Goal: Navigation & Orientation: Find specific page/section

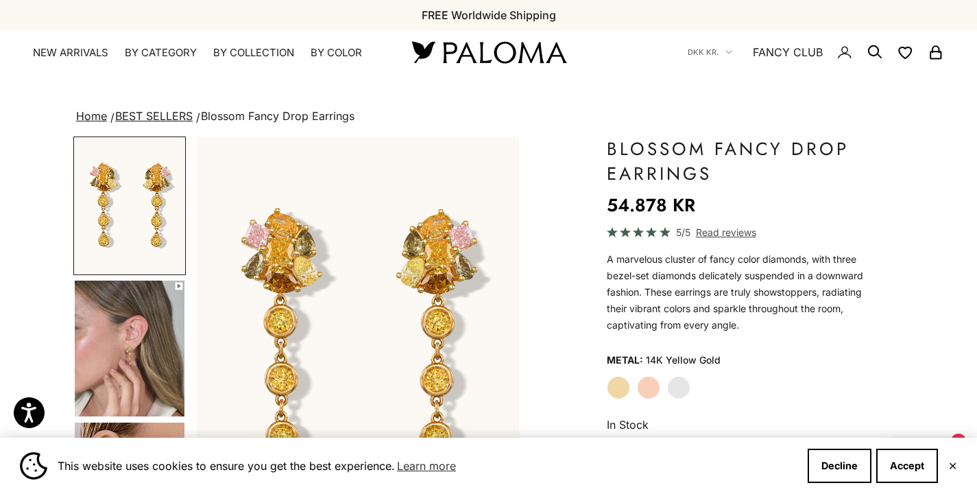
scroll to position [90, 0]
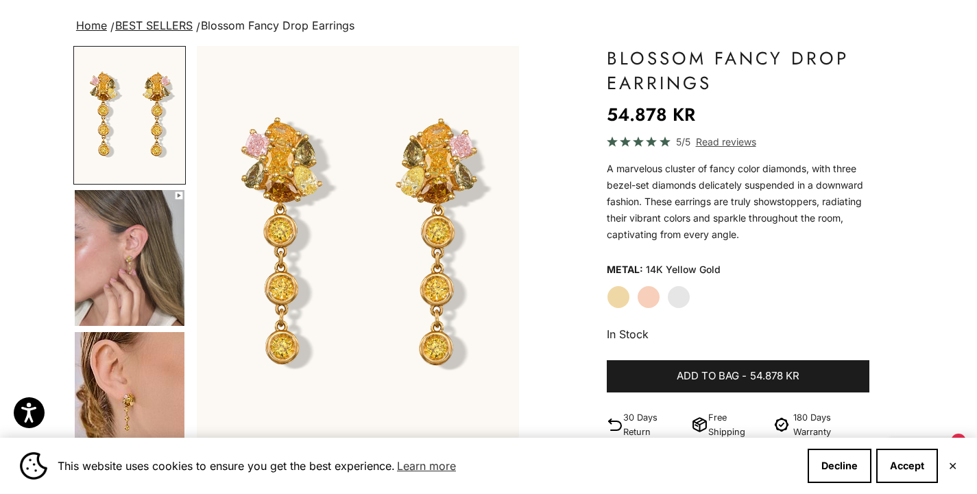
click at [654, 288] on label "Rose Gold" at bounding box center [648, 296] width 23 height 23
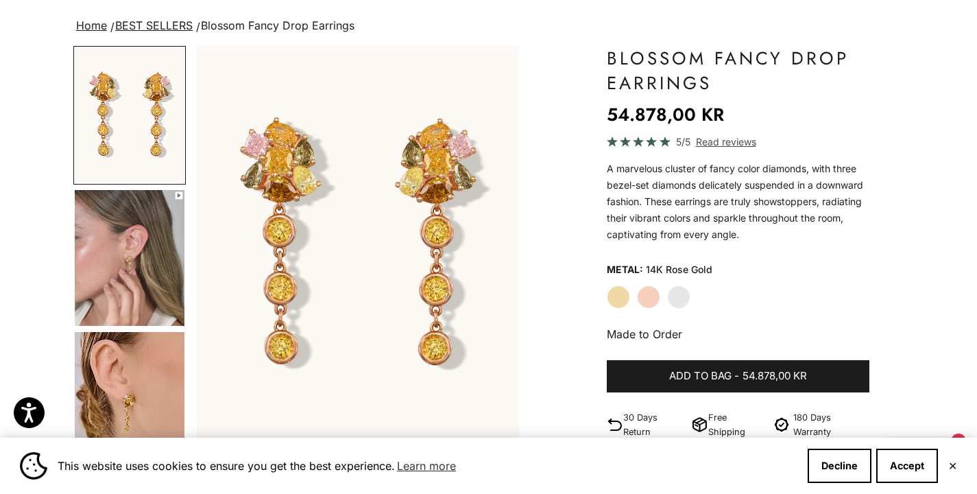
click at [684, 295] on label "White Gold" at bounding box center [678, 296] width 23 height 23
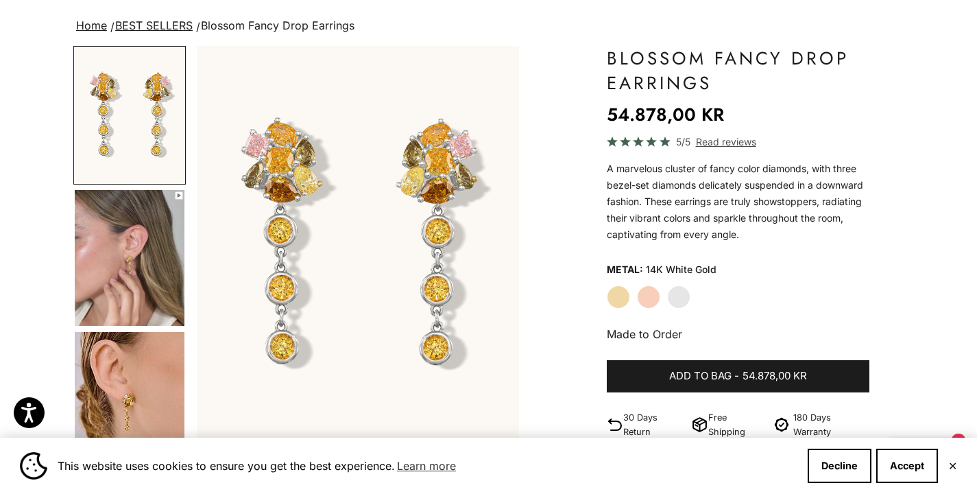
click at [622, 295] on label "Yellow Gold" at bounding box center [618, 296] width 23 height 23
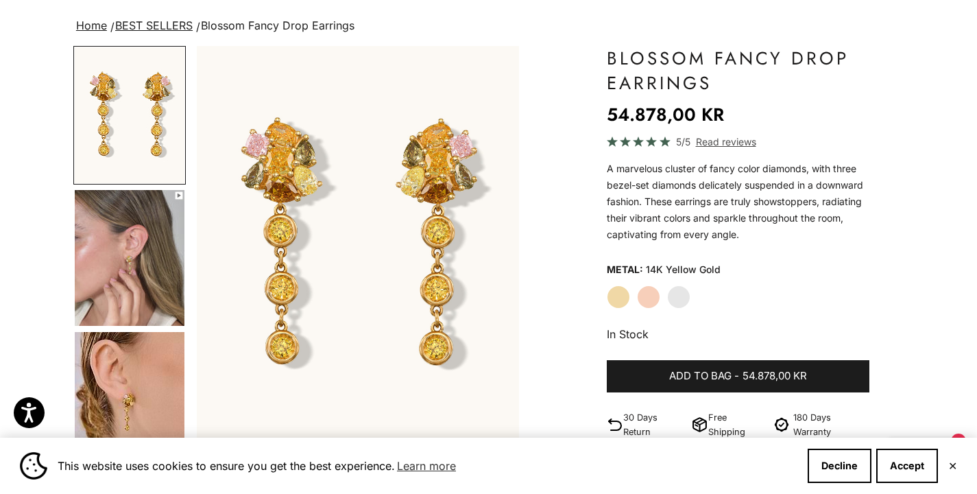
click at [642, 293] on label "Rose Gold" at bounding box center [648, 296] width 23 height 23
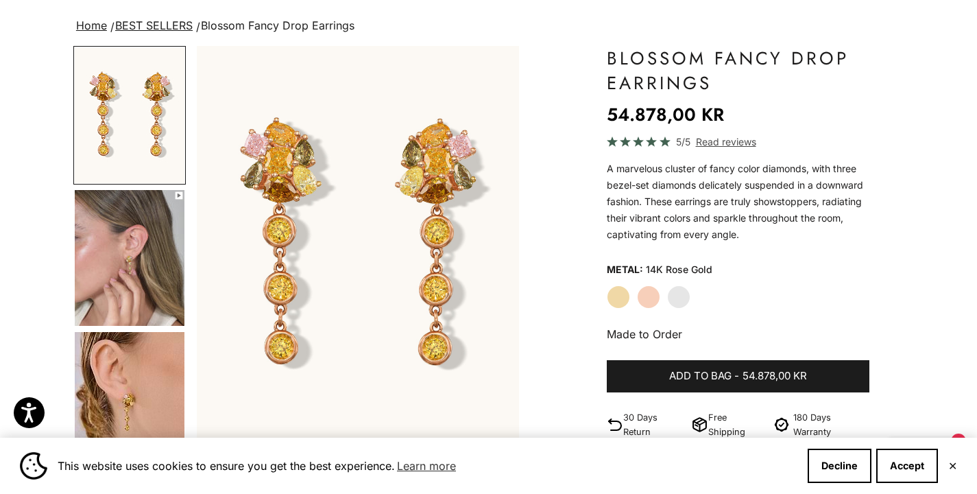
click at [668, 293] on label "White Gold" at bounding box center [678, 296] width 23 height 23
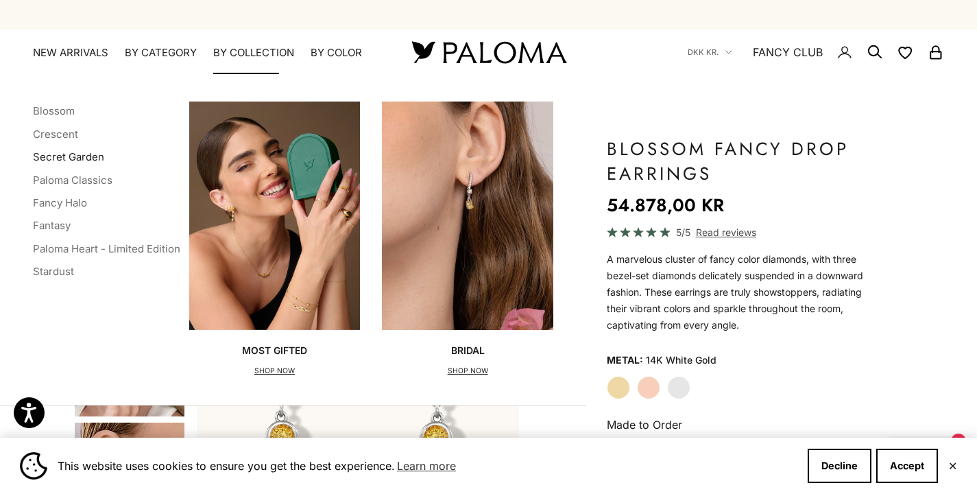
click at [49, 160] on link "Secret Garden" at bounding box center [68, 156] width 71 height 13
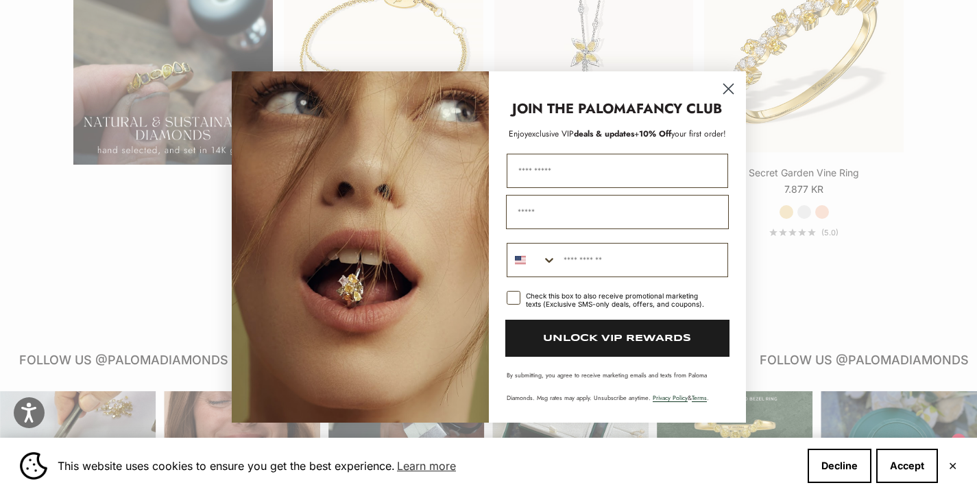
scroll to position [1167, 0]
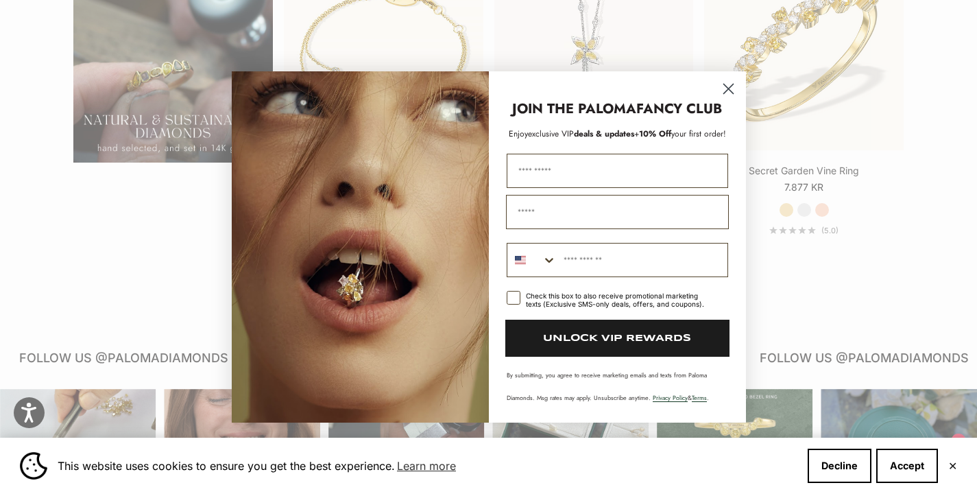
click at [728, 86] on circle "Close dialog" at bounding box center [727, 88] width 23 height 23
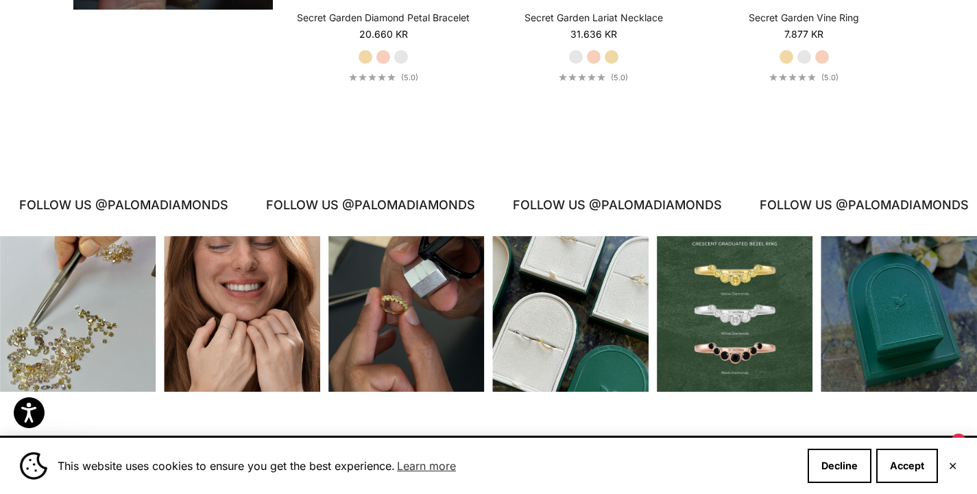
scroll to position [0, 0]
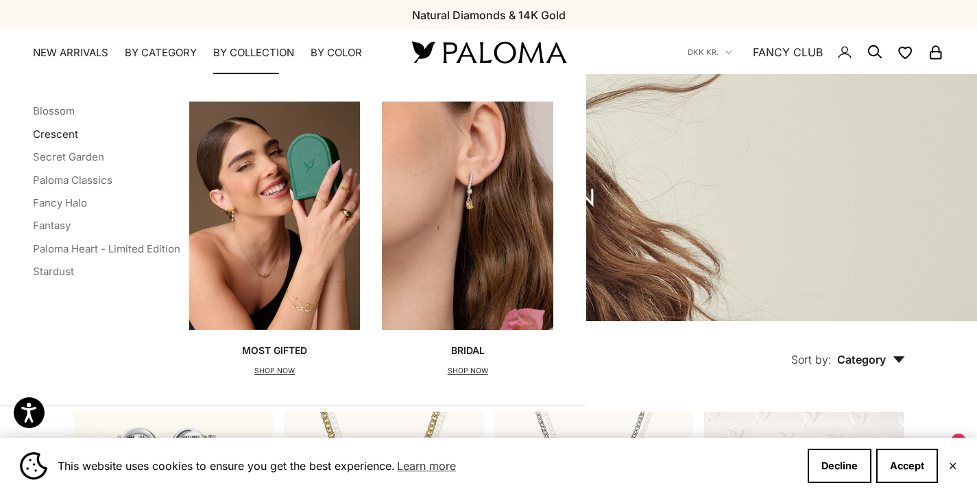
click at [61, 134] on link "Crescent" at bounding box center [55, 134] width 45 height 13
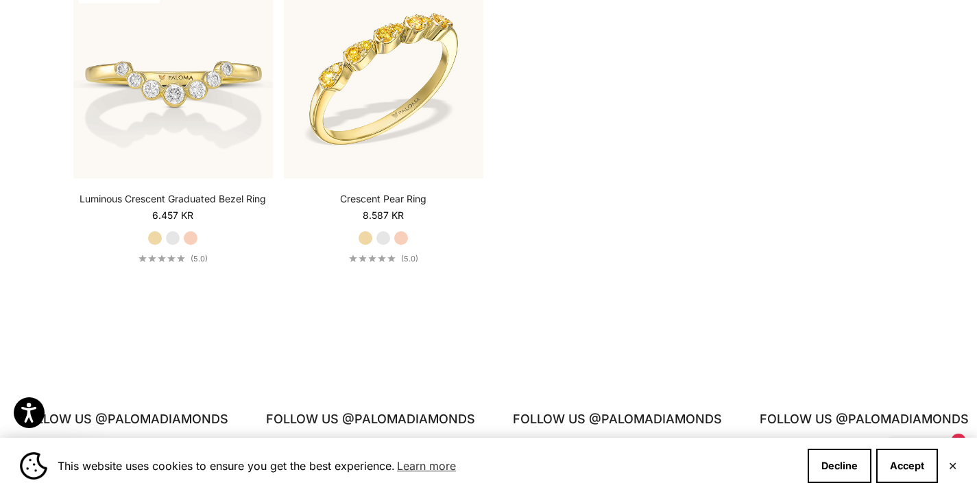
scroll to position [2209, 0]
